Goal: Communication & Community: Answer question/provide support

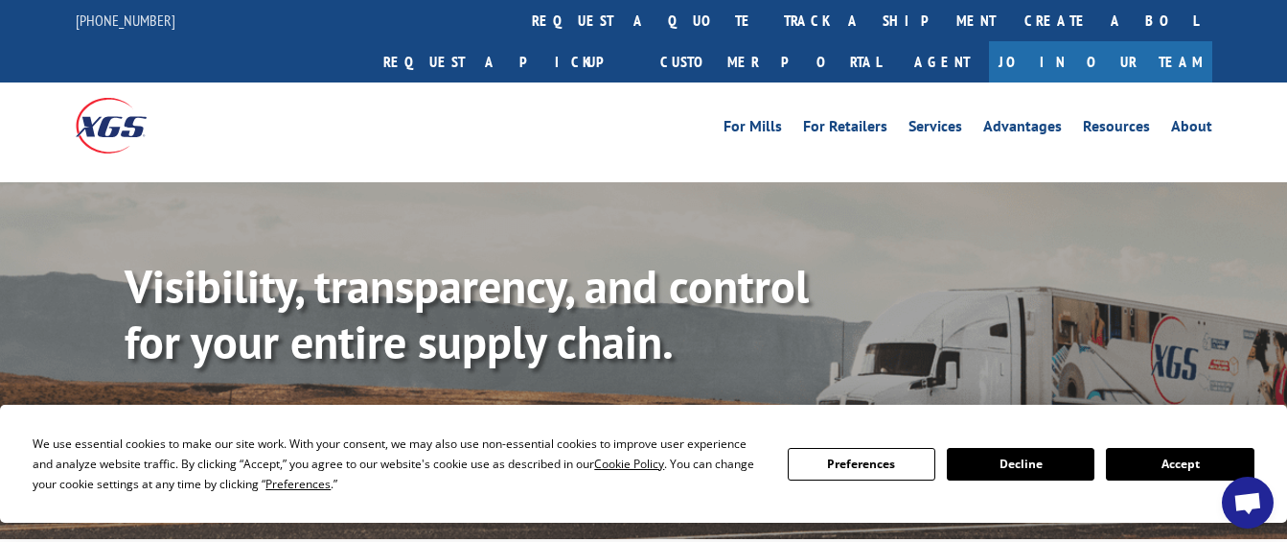
click at [1204, 454] on button "Accept" at bounding box center [1180, 464] width 148 height 33
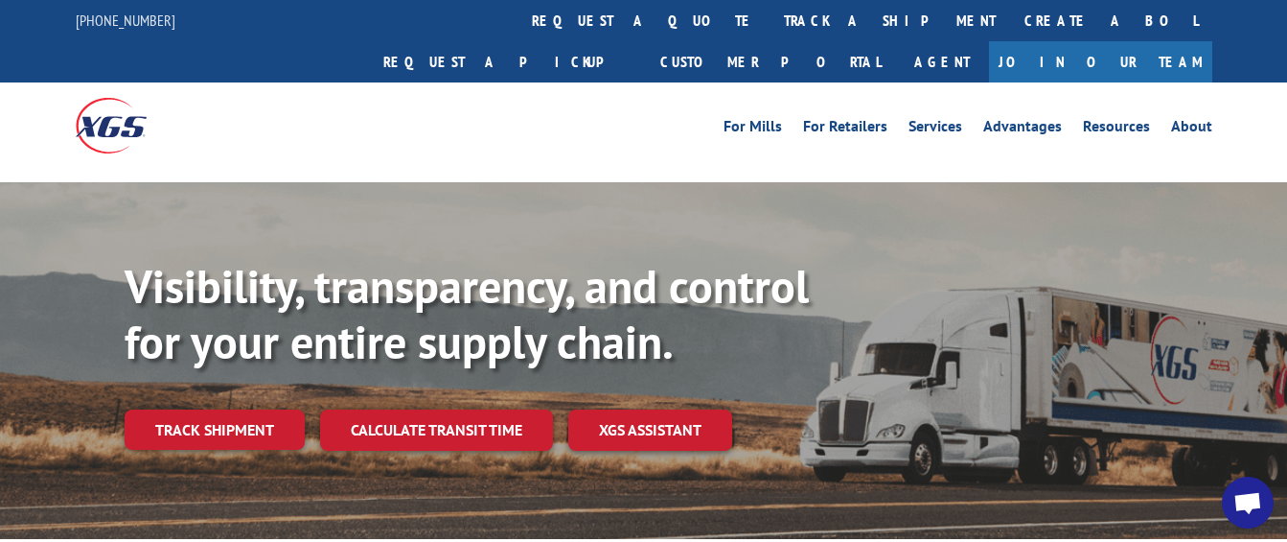
click at [1245, 500] on span "Open chat" at bounding box center [1248, 504] width 31 height 25
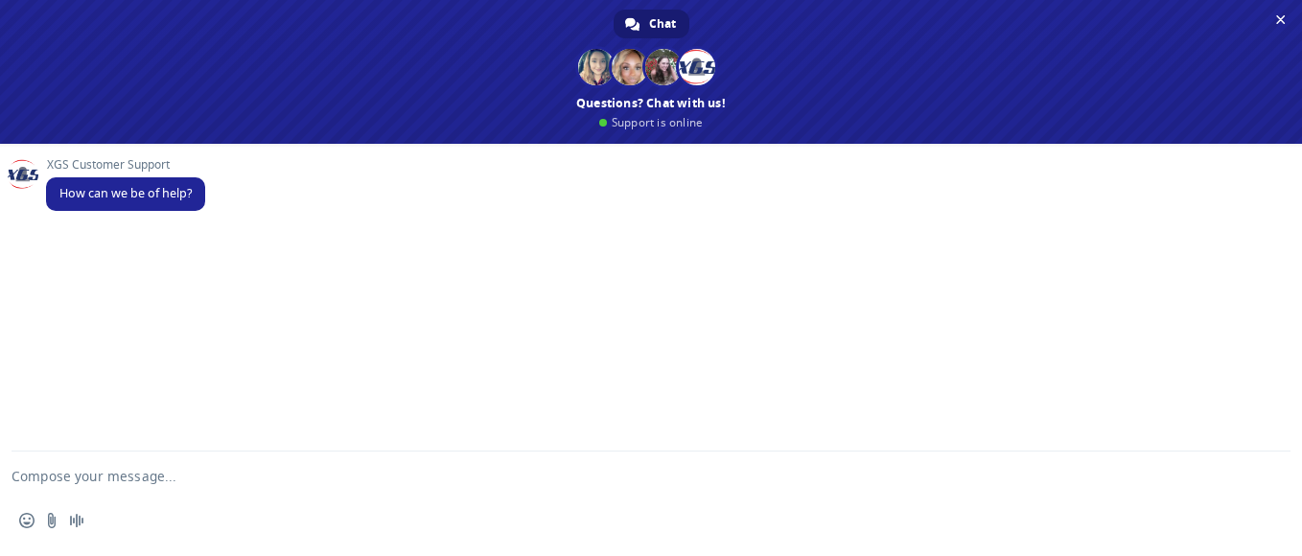
click at [138, 468] on textarea "Compose your message..." at bounding box center [628, 476] width 1233 height 48
paste textarea "524761635"
type textarea "Hello, Kindly check upon pickup 524761635"
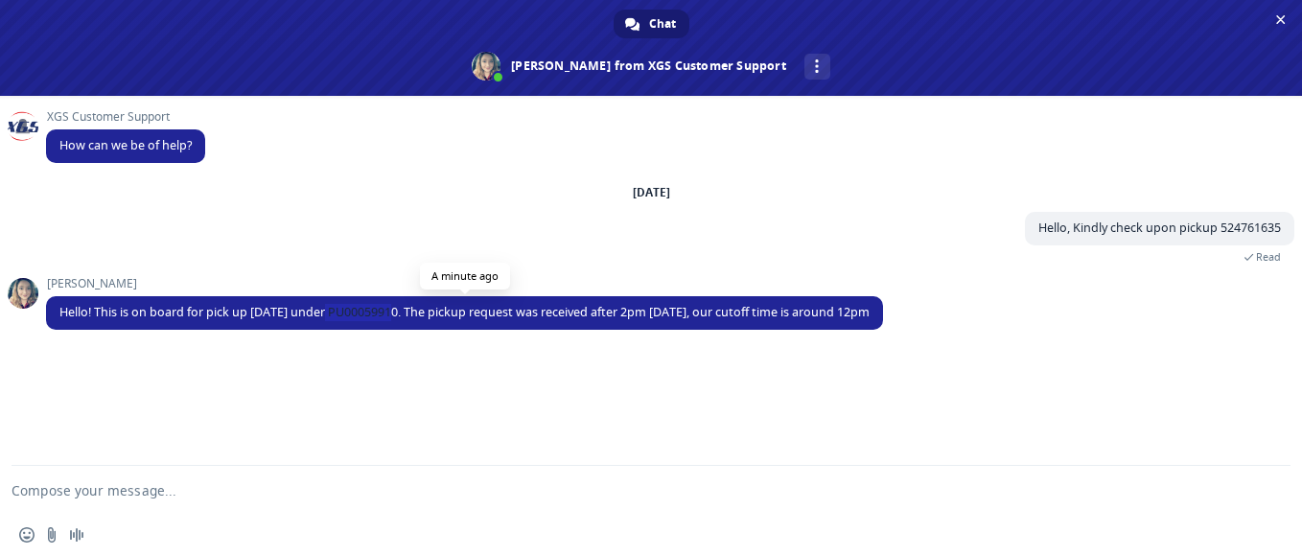
drag, startPoint x: 323, startPoint y: 306, endPoint x: 397, endPoint y: 311, distance: 74.0
click at [397, 311] on span "Hello! This is on board for pick up [DATE] under PU00059910. The pickup request…" at bounding box center [464, 312] width 810 height 16
copy span "PU00059910"
click at [212, 492] on textarea "Compose your message..." at bounding box center [628, 490] width 1233 height 48
type textarea "ok thank you so much [PERSON_NAME]!"
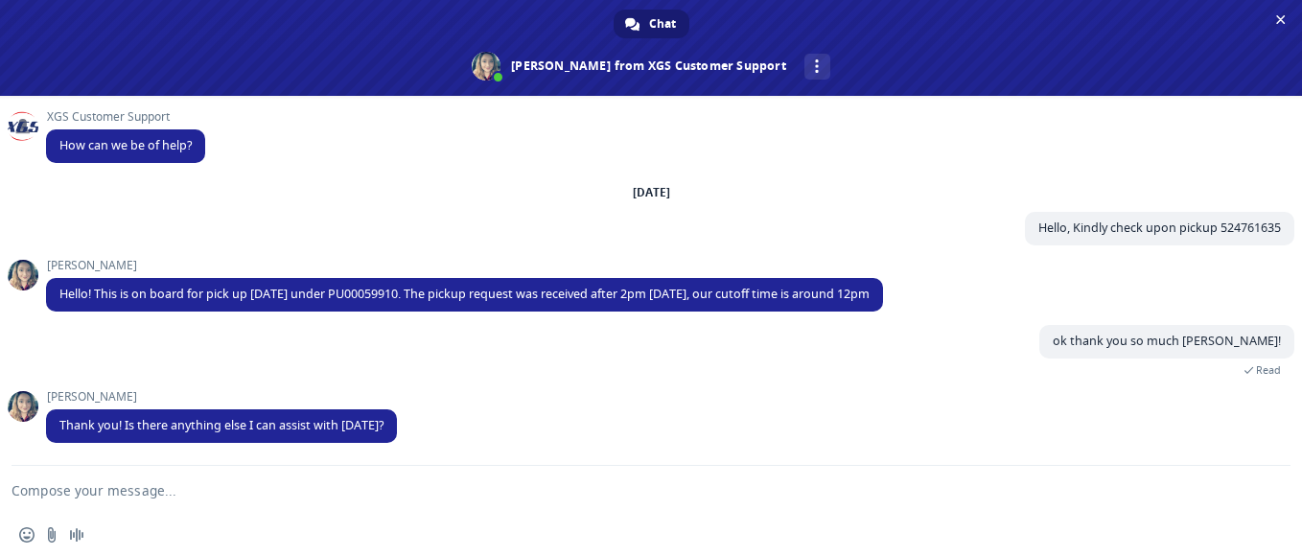
click at [207, 498] on textarea "Compose your message..." at bounding box center [628, 490] width 1233 height 48
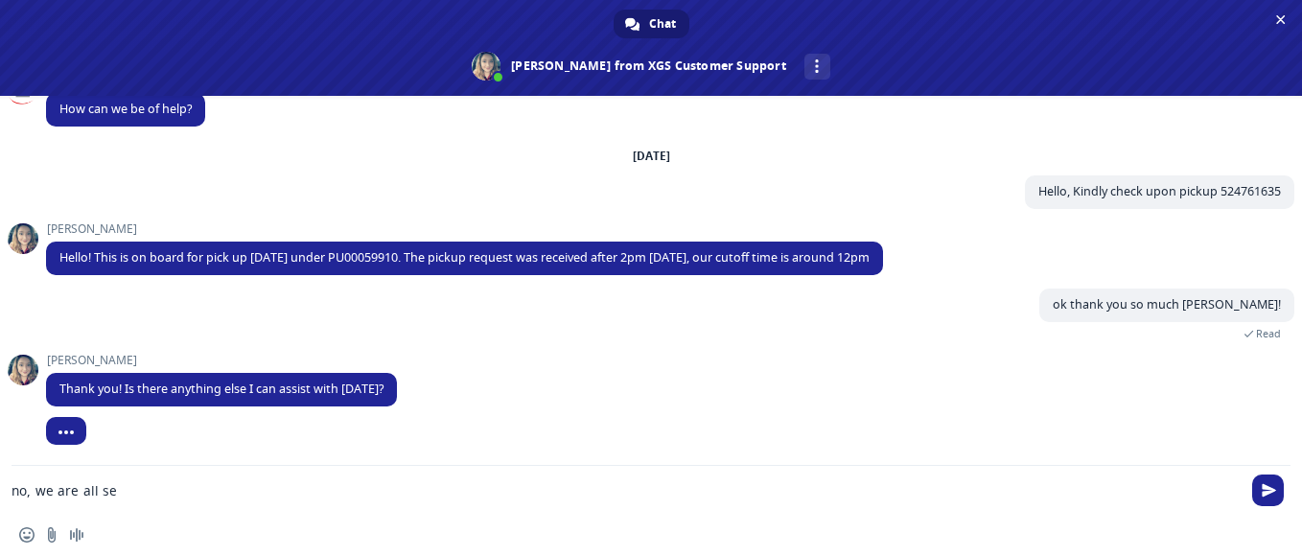
type textarea "no, we are all set"
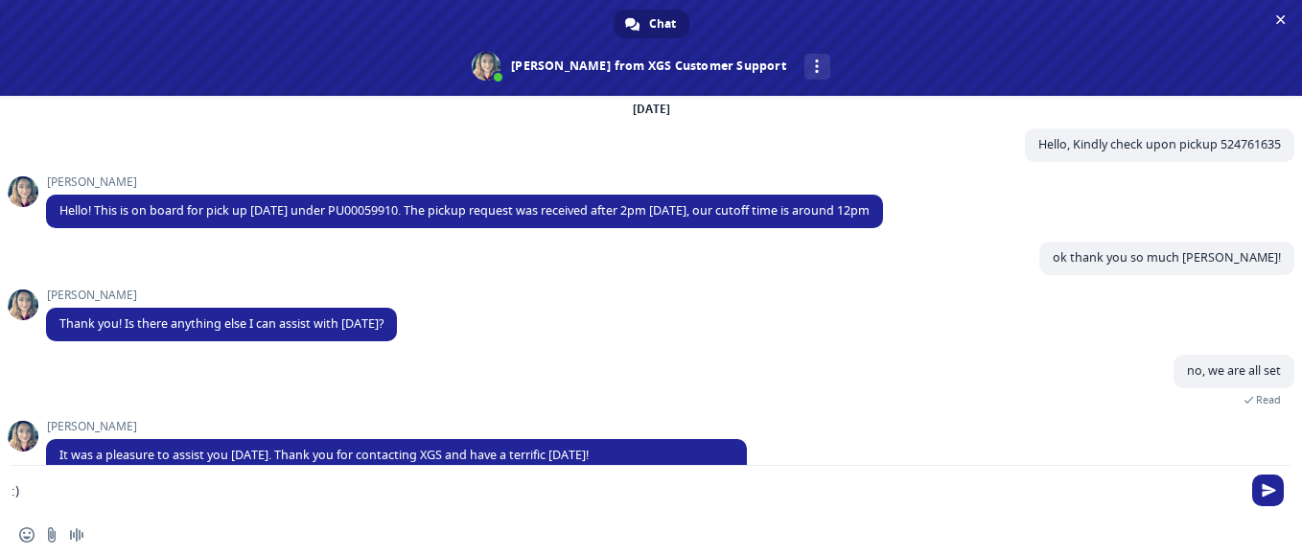
scroll to position [169, 0]
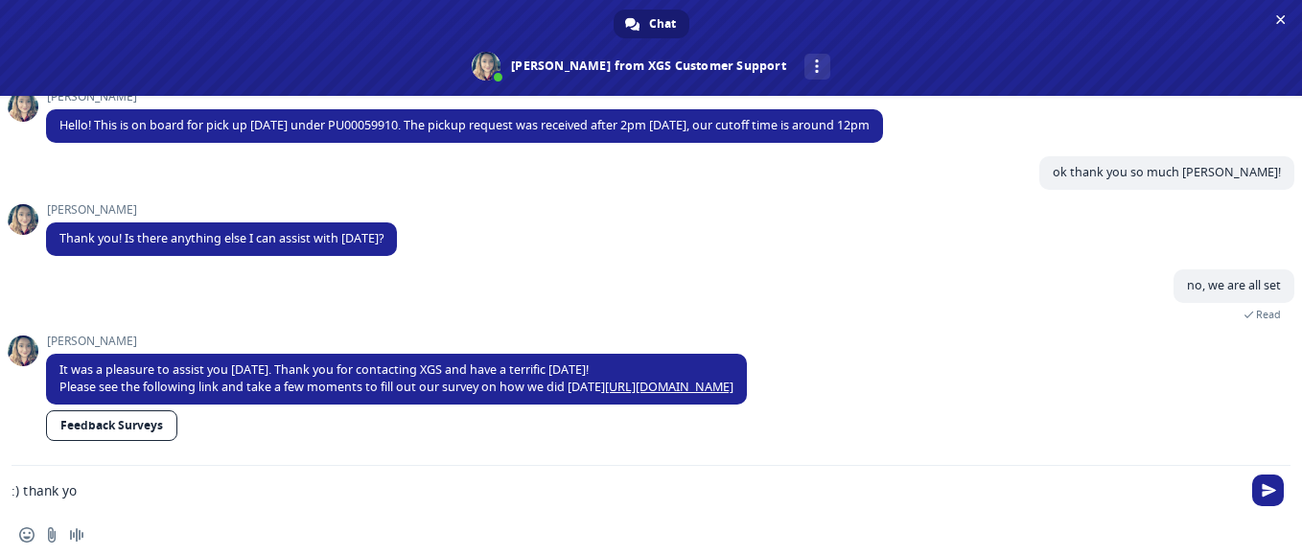
type textarea ":) thank you"
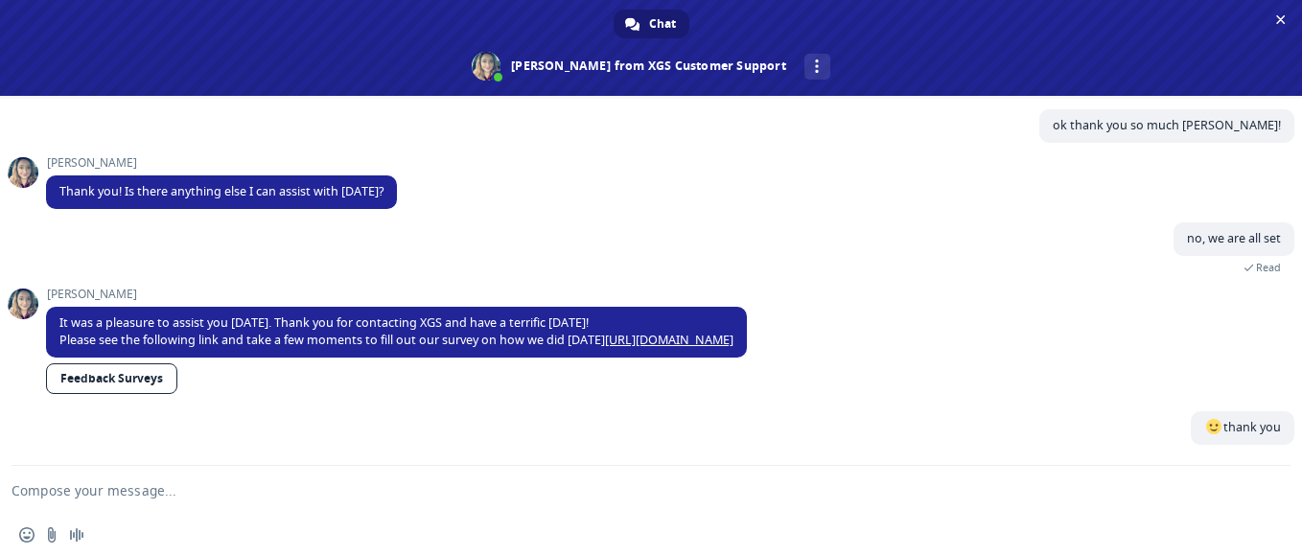
scroll to position [216, 0]
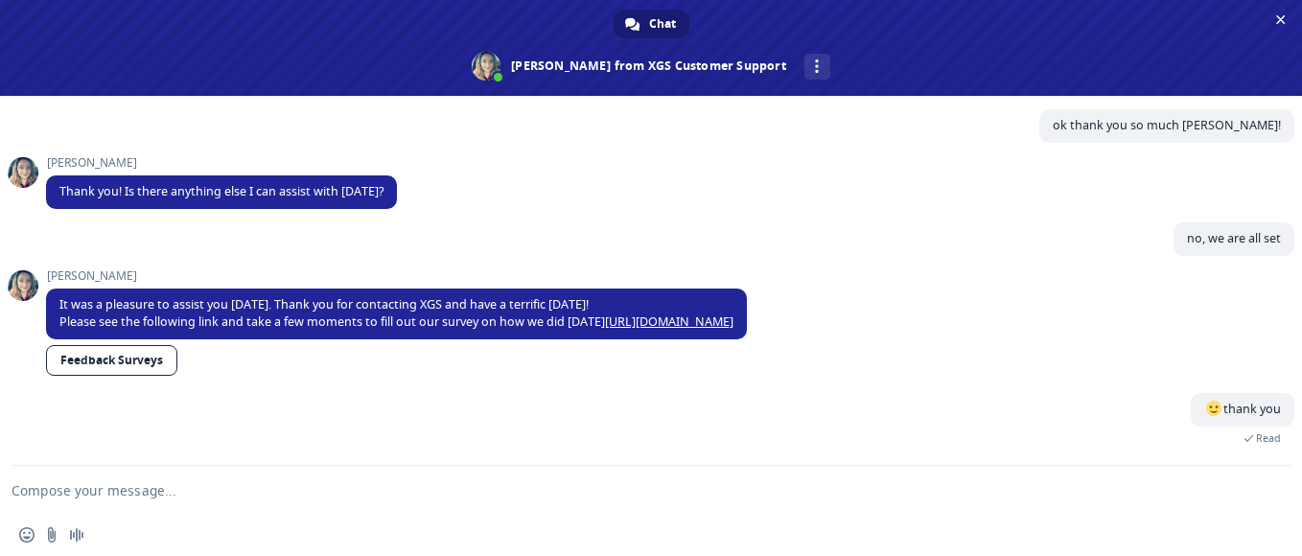
click at [838, 406] on div "thank you Just now Read" at bounding box center [670, 429] width 1248 height 73
click at [101, 369] on link "Feedback Surveys" at bounding box center [111, 360] width 131 height 31
